Goal: Information Seeking & Learning: Learn about a topic

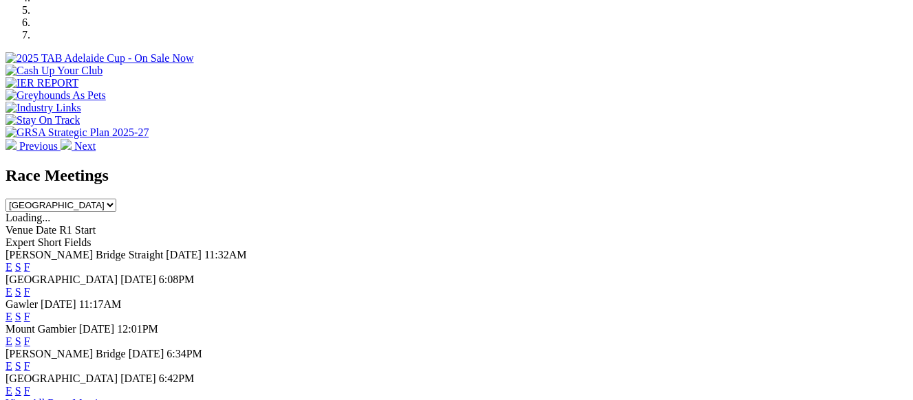
scroll to position [482, 0]
click at [30, 285] on link "F" at bounding box center [27, 291] width 6 height 12
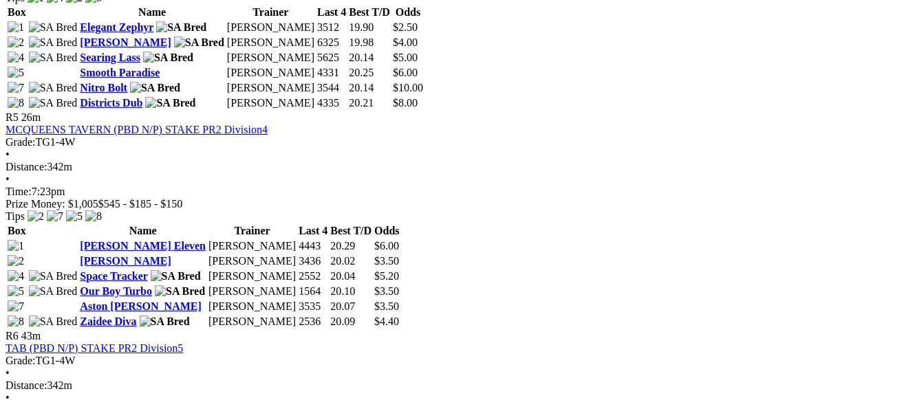
scroll to position [1445, 0]
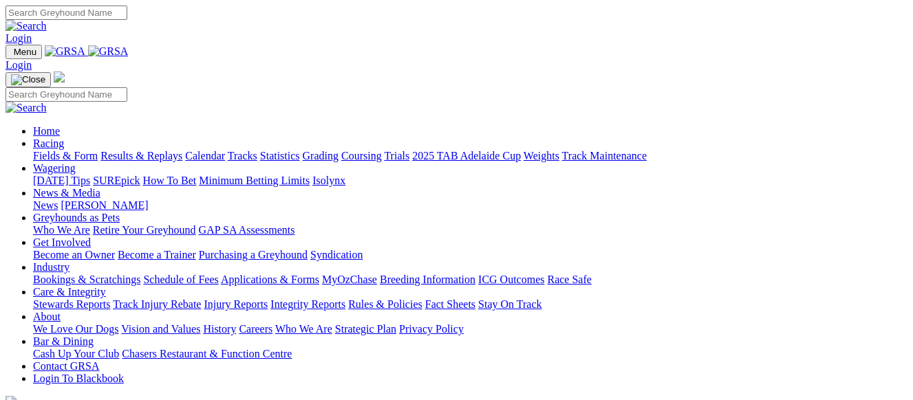
scroll to position [482, 0]
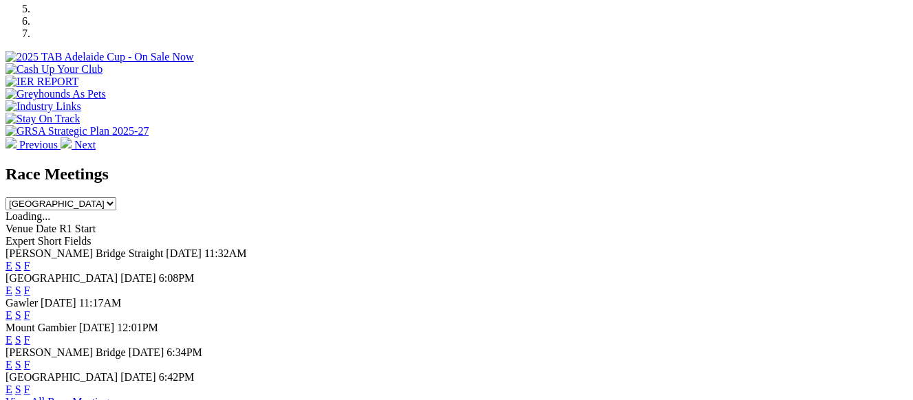
click at [30, 310] on link "F" at bounding box center [27, 316] width 6 height 12
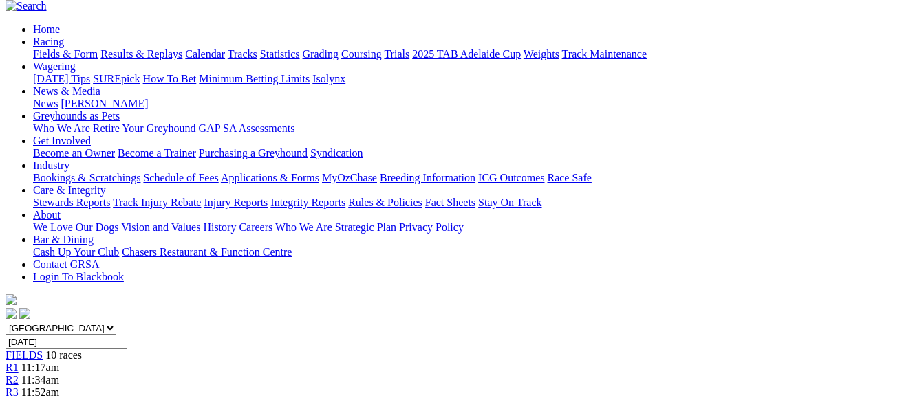
scroll to position [69, 0]
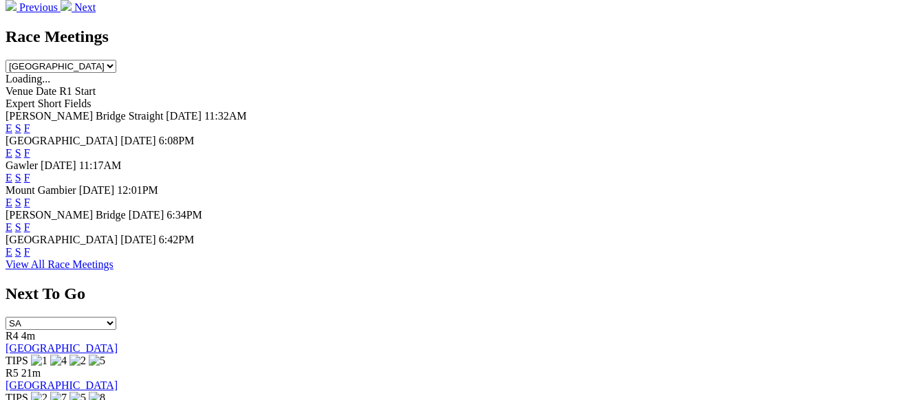
scroll to position [550, 0]
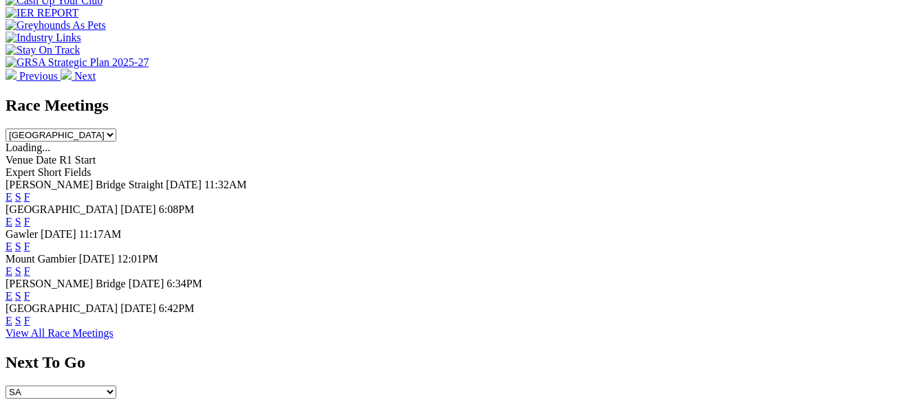
click at [30, 315] on link "F" at bounding box center [27, 321] width 6 height 12
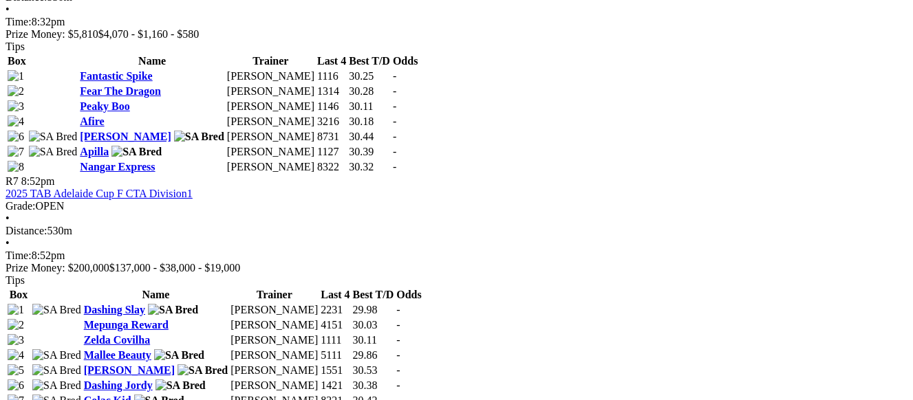
scroll to position [2133, 0]
